Goal: Information Seeking & Learning: Learn about a topic

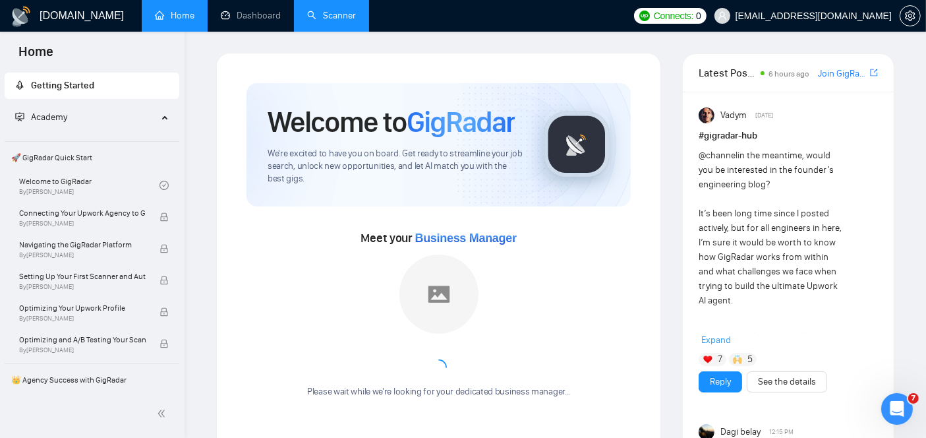
click at [341, 15] on link "Scanner" at bounding box center [331, 15] width 49 height 11
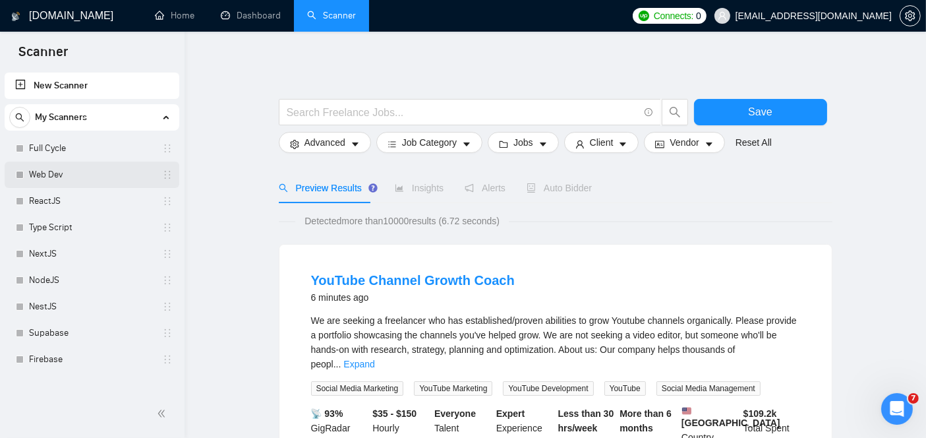
click at [65, 180] on link "Web Dev" at bounding box center [91, 174] width 125 height 26
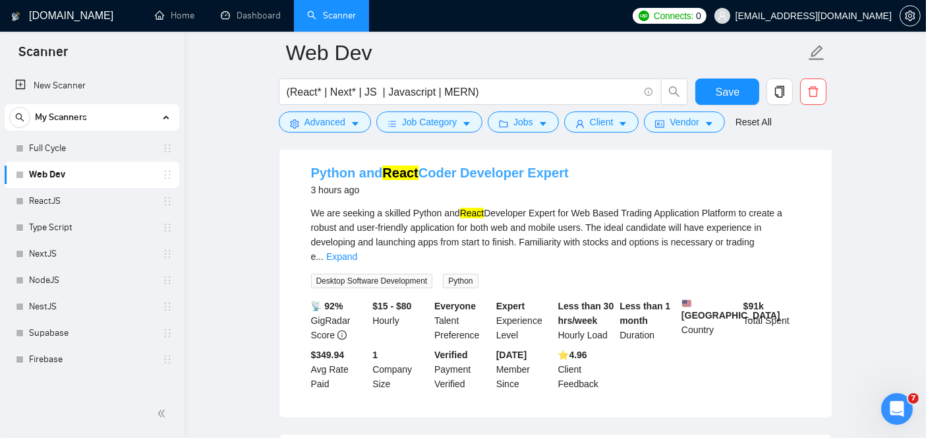
scroll to position [141, 0]
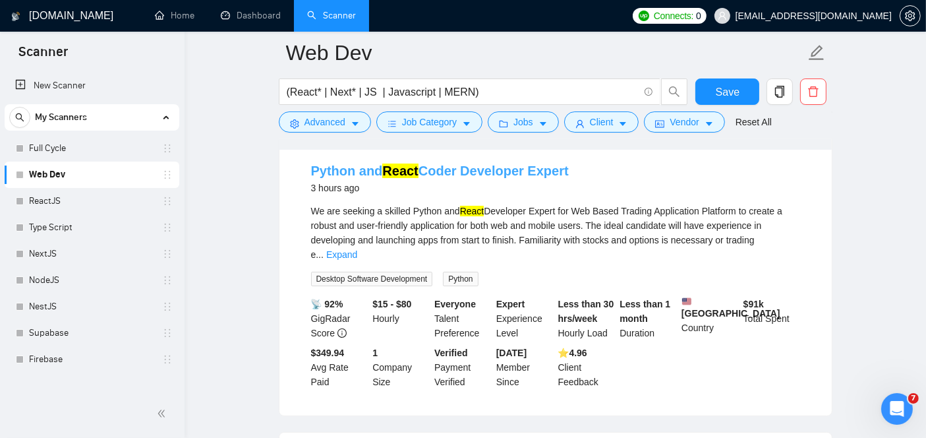
click at [378, 163] on link "Python and React Coder Developer Expert" at bounding box center [440, 170] width 258 height 15
click at [430, 163] on link "Python and React Coder Developer Expert" at bounding box center [440, 170] width 258 height 15
click at [459, 163] on link "Python and React Coder Developer Expert" at bounding box center [440, 170] width 258 height 15
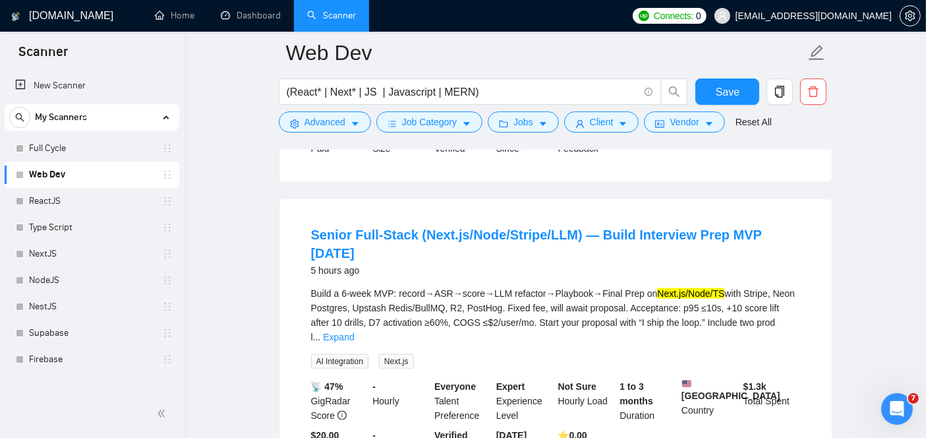
scroll to position [1537, 0]
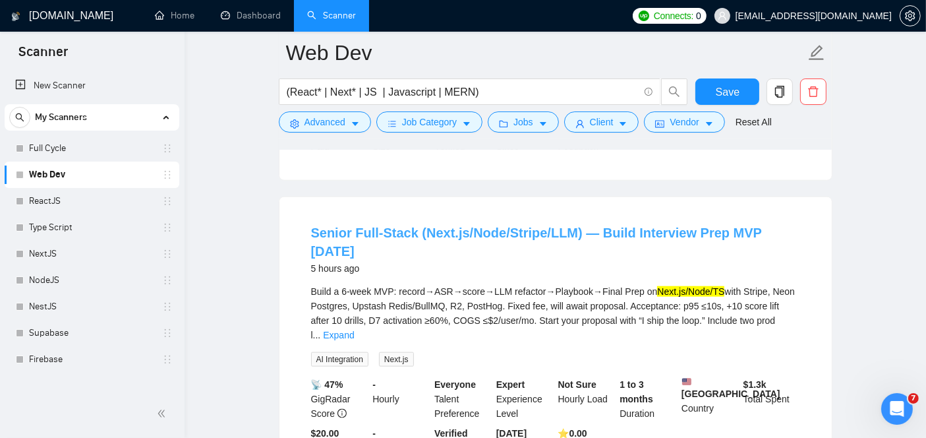
click at [473, 225] on link "Senior Full-Stack (Next.js/Node/Stripe/LLM) — Build Interview Prep MVP [DATE]" at bounding box center [536, 241] width 451 height 33
